Goal: Task Accomplishment & Management: Complete application form

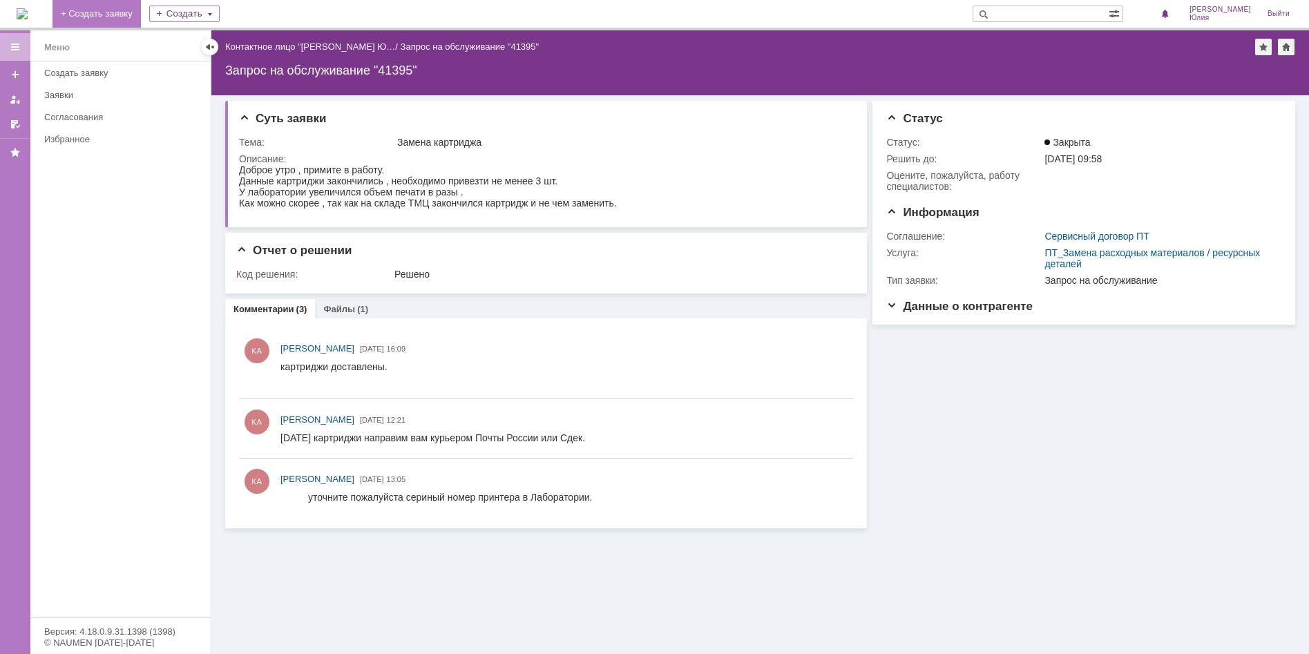
click at [97, 15] on link "+ Создать заявку" at bounding box center [96, 14] width 88 height 28
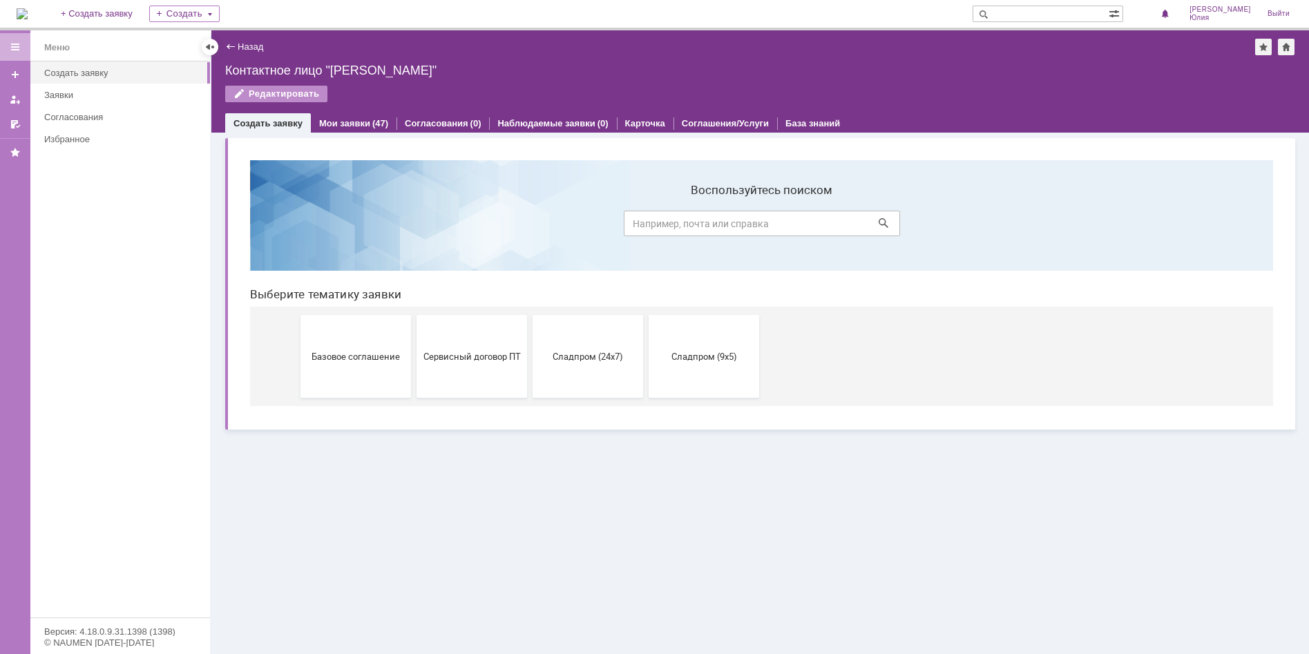
click at [464, 356] on span "Сервисный договор ПТ" at bounding box center [472, 356] width 102 height 10
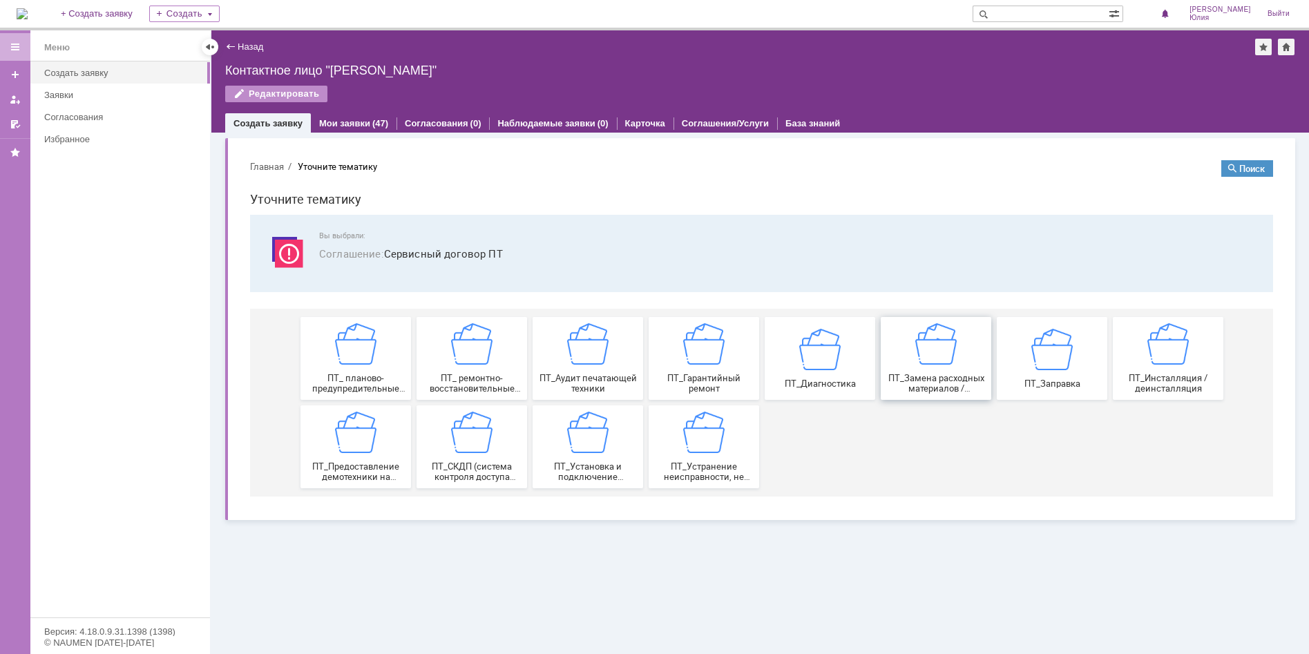
click at [942, 353] on img at bounding box center [935, 343] width 41 height 41
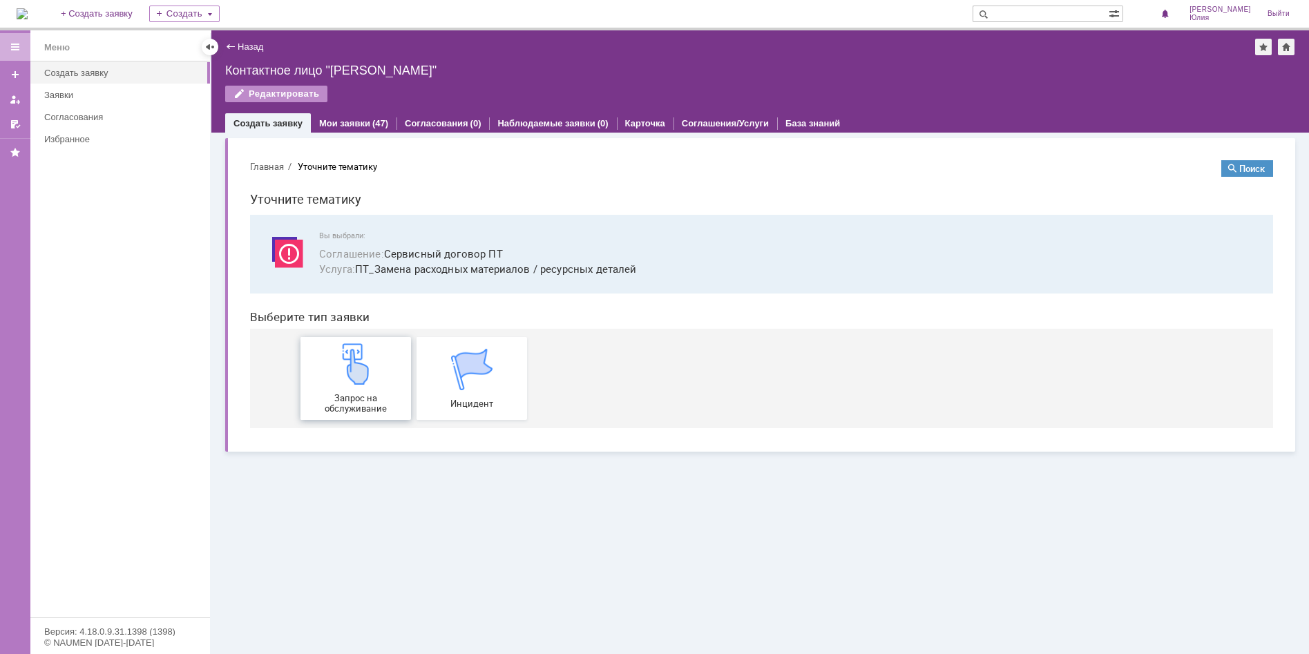
click at [374, 365] on img at bounding box center [355, 363] width 41 height 41
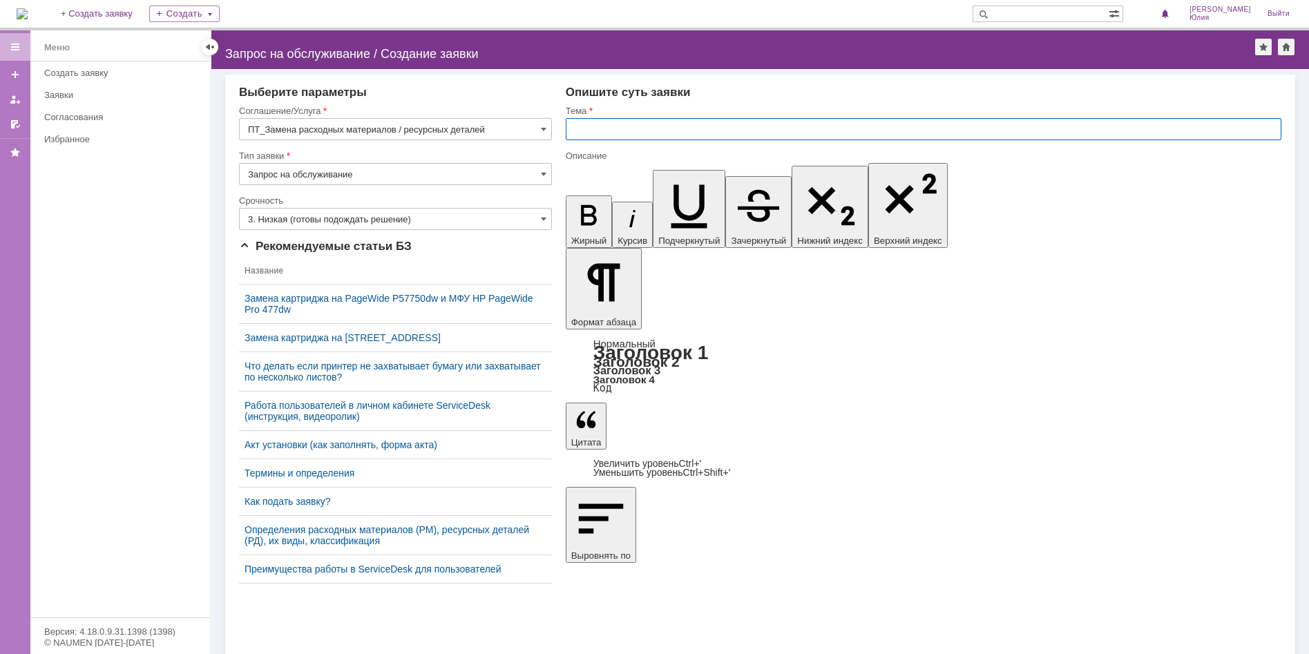
click at [586, 129] on input "text" at bounding box center [924, 129] width 716 height 22
type input "Замена картриджей"
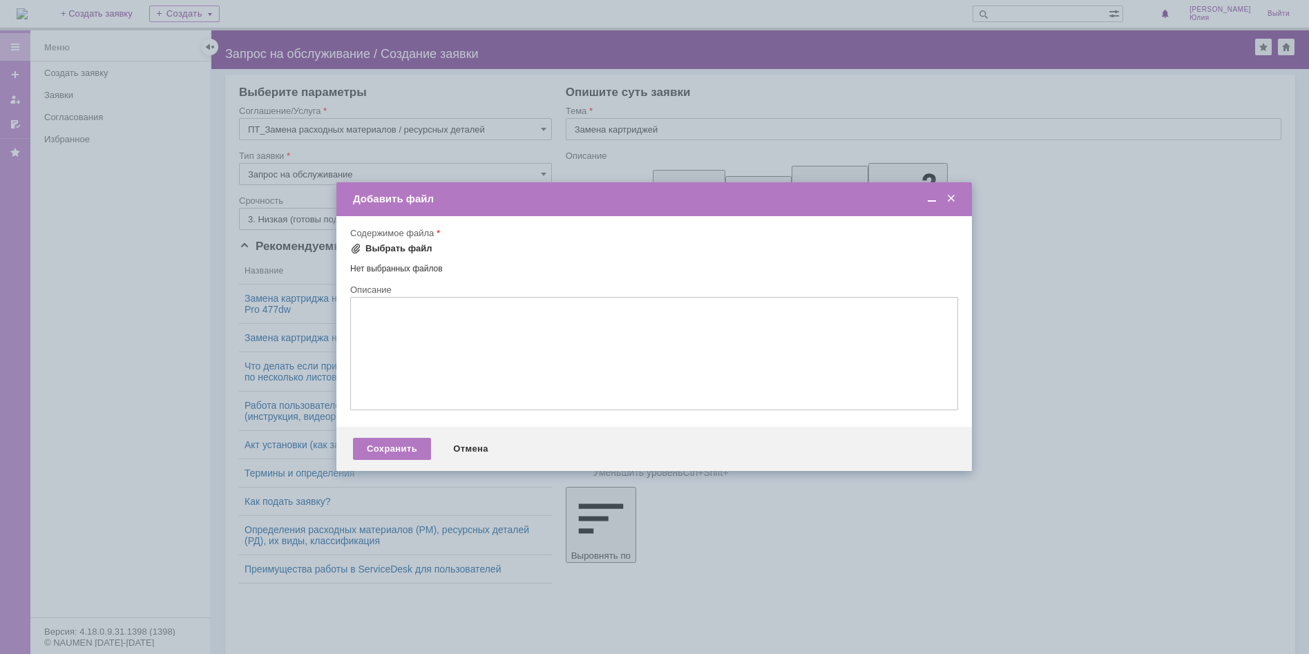
click at [359, 248] on span at bounding box center [355, 248] width 11 height 11
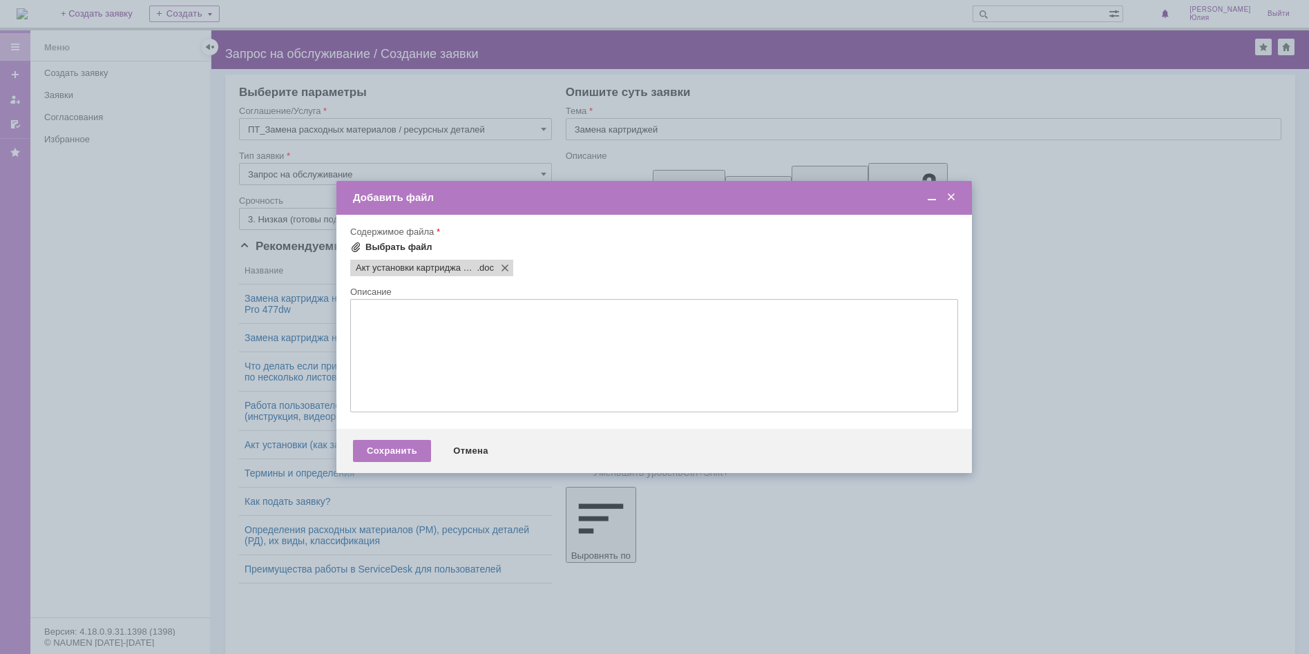
click at [354, 245] on span at bounding box center [355, 247] width 11 height 11
click at [380, 246] on div "Выбрать файл" at bounding box center [398, 247] width 67 height 11
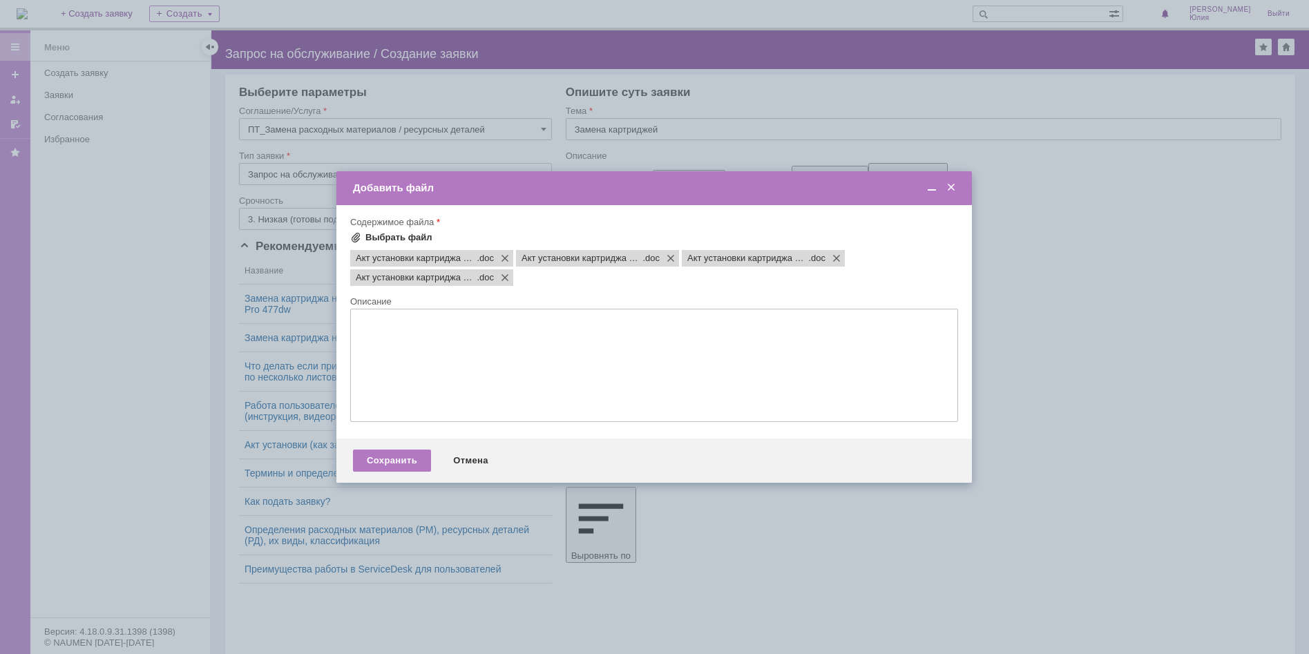
click at [371, 236] on div "Выбрать файл" at bounding box center [398, 237] width 67 height 11
click at [419, 260] on span "Акт установки картриджа 10.09 Лаборатория" at bounding box center [416, 258] width 121 height 11
click at [378, 238] on div "Выбрать файл" at bounding box center [398, 237] width 67 height 11
click at [399, 464] on div "Сохранить" at bounding box center [392, 461] width 78 height 22
